Goal: Transaction & Acquisition: Purchase product/service

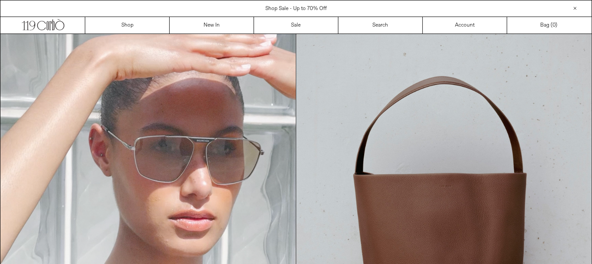
click at [226, 15] on div "Shop Sale - Up to 70% Off Free Shipping within [GEOGRAPHIC_DATA] and [GEOGRAPHI…" at bounding box center [296, 8] width 592 height 17
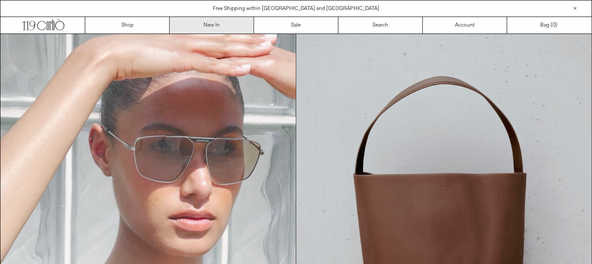
click at [225, 20] on link "New In" at bounding box center [212, 25] width 84 height 17
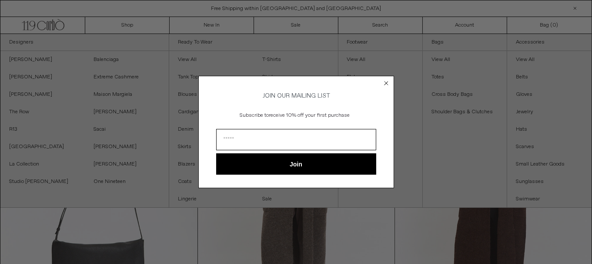
click at [387, 84] on circle "Close dialog" at bounding box center [386, 83] width 8 height 8
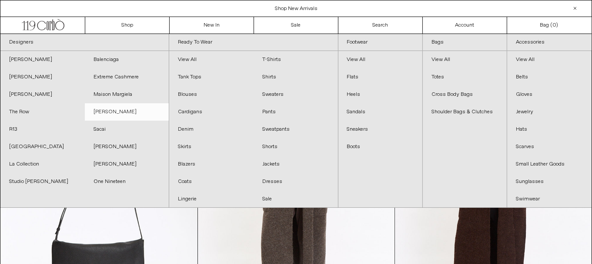
click at [135, 115] on link "[PERSON_NAME]" at bounding box center [127, 111] width 84 height 17
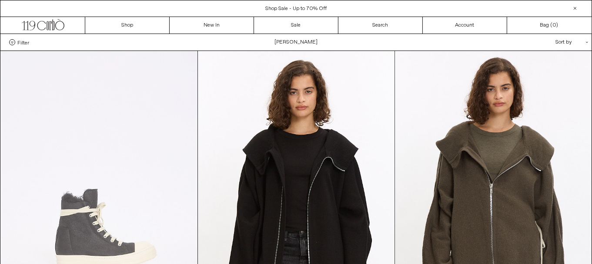
click at [82, 198] on at bounding box center [99, 198] width 197 height 295
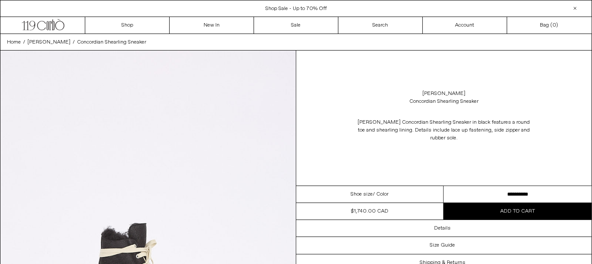
click at [465, 191] on select "**********" at bounding box center [518, 194] width 148 height 17
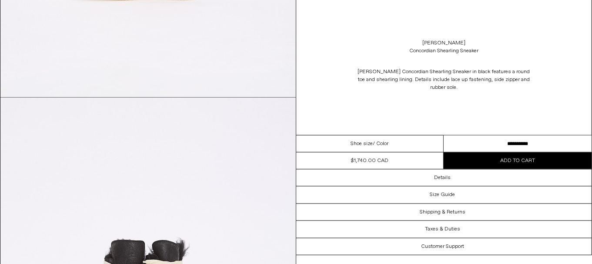
scroll to position [923, 0]
